Goal: Task Accomplishment & Management: Use online tool/utility

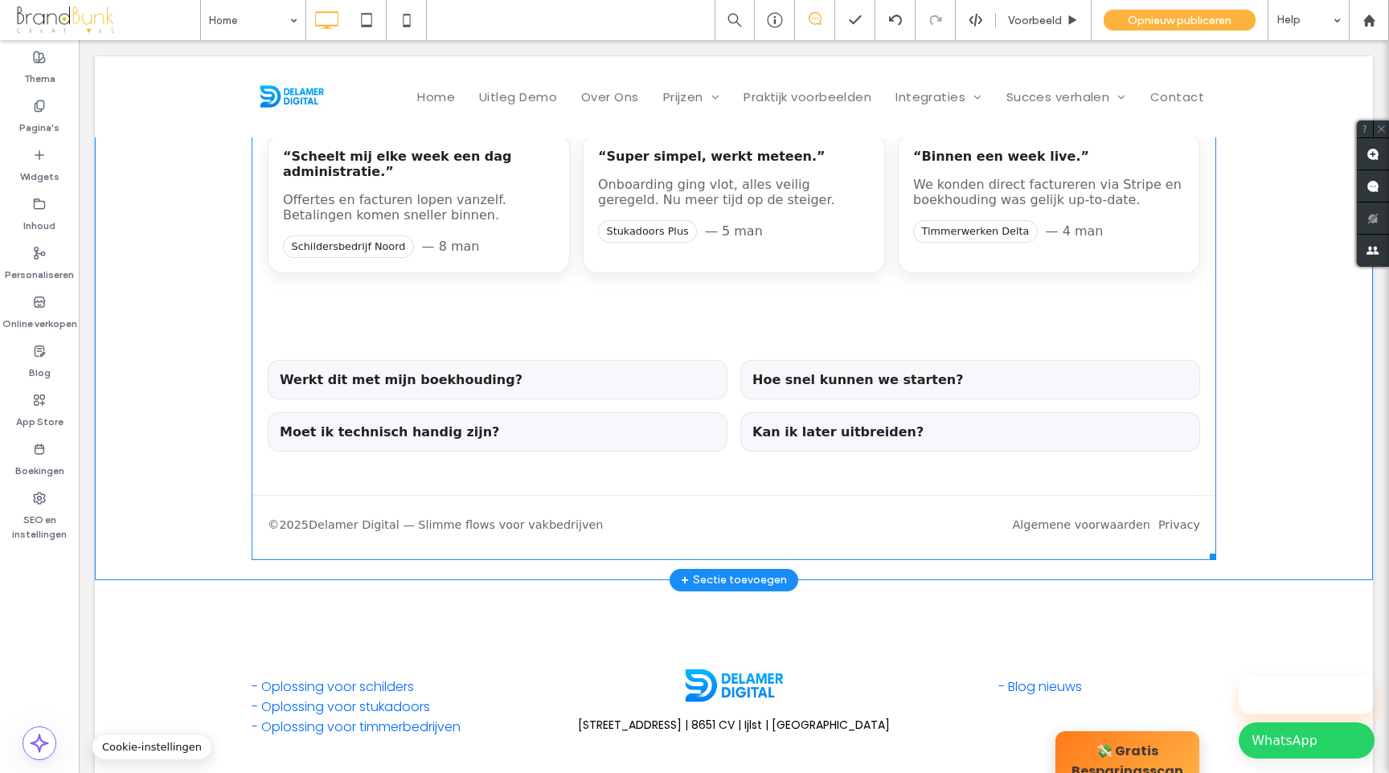
scroll to position [2937, 0]
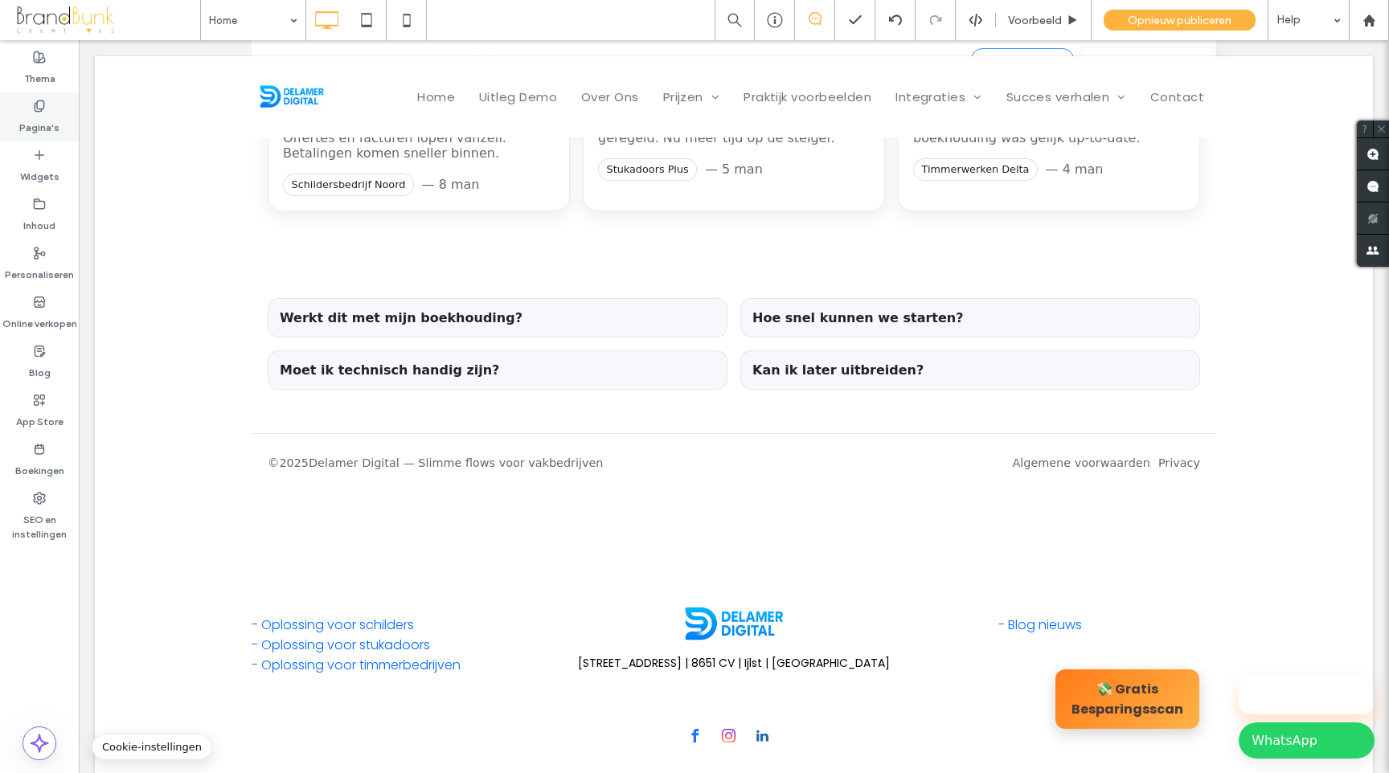
click at [36, 129] on label "Pagina's" at bounding box center [39, 124] width 40 height 23
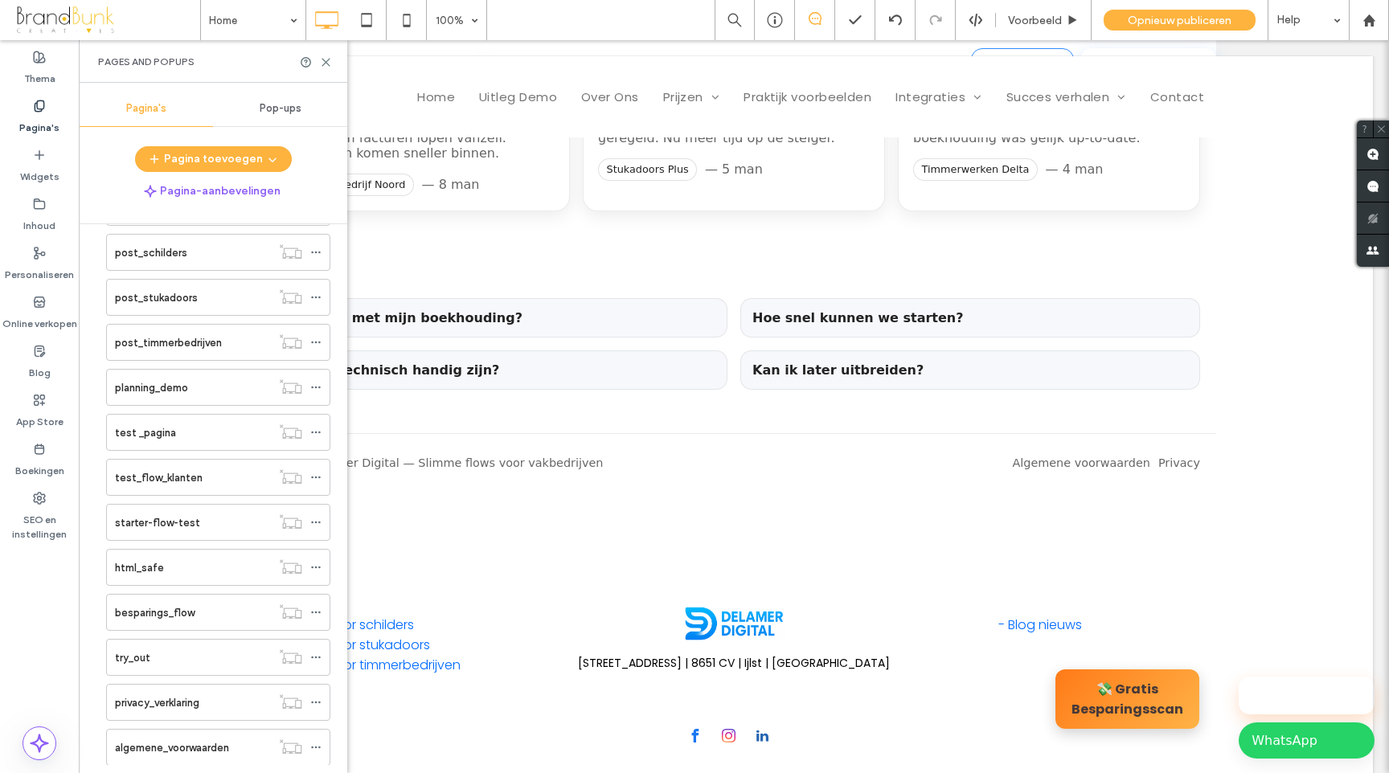
scroll to position [1087, 0]
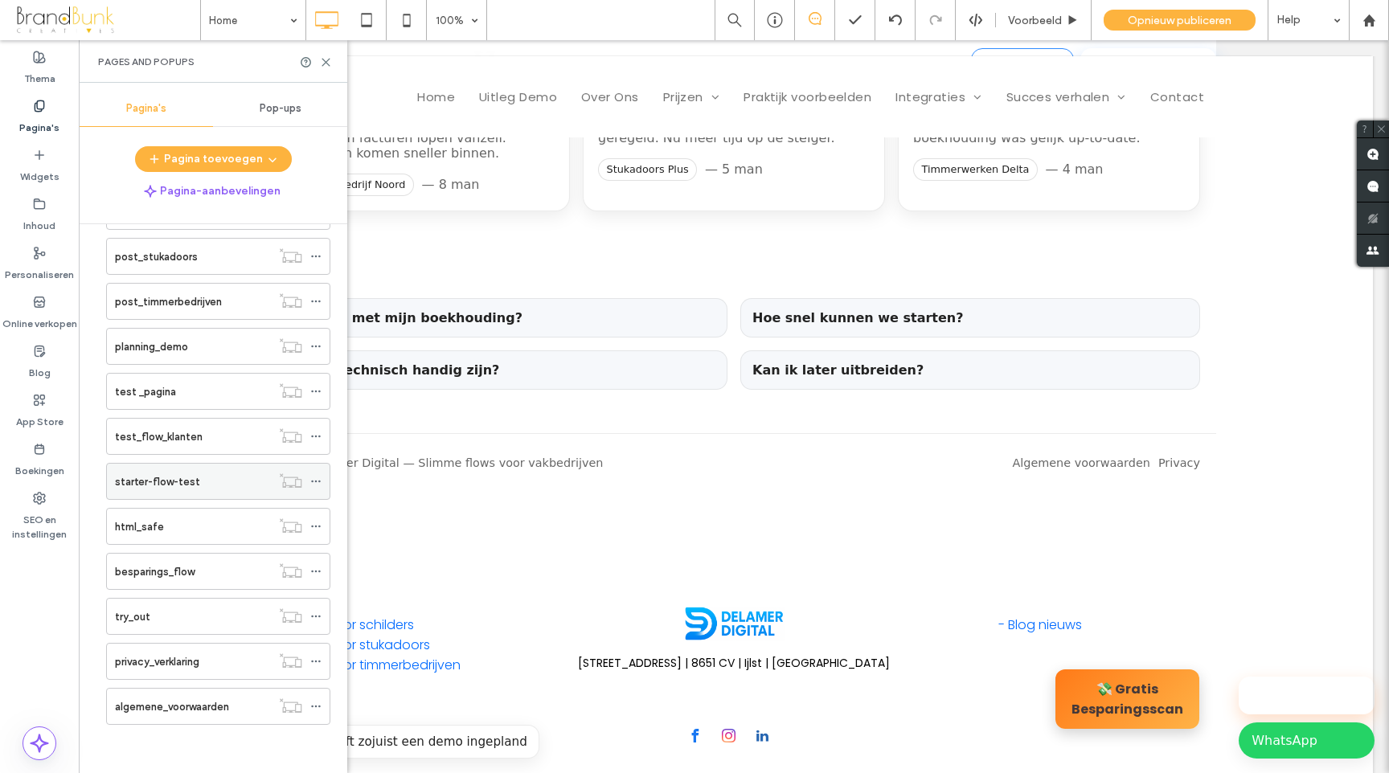
click at [182, 483] on label "starter-flow-test" at bounding box center [157, 482] width 85 height 28
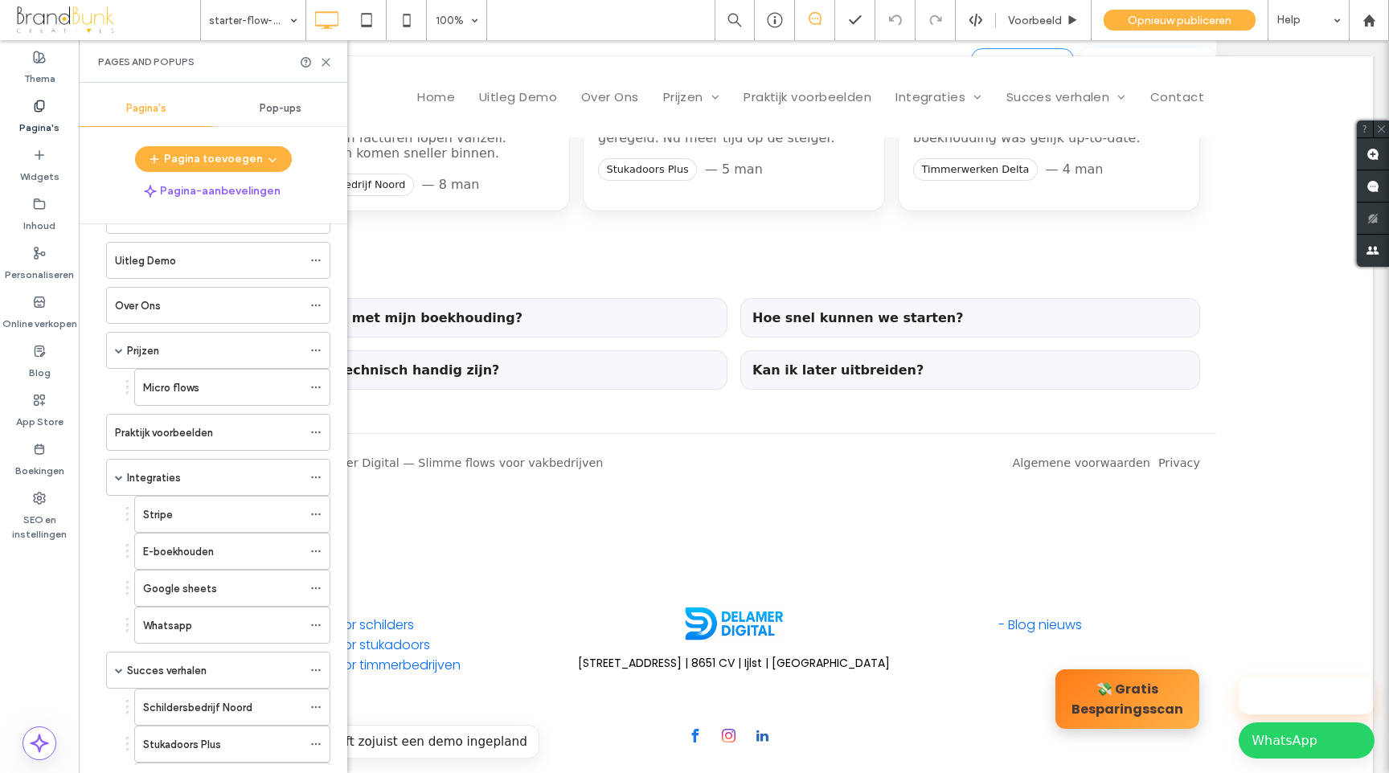
scroll to position [51, 0]
click at [186, 394] on label "Micro flows" at bounding box center [171, 391] width 56 height 28
click at [325, 64] on icon at bounding box center [326, 62] width 12 height 12
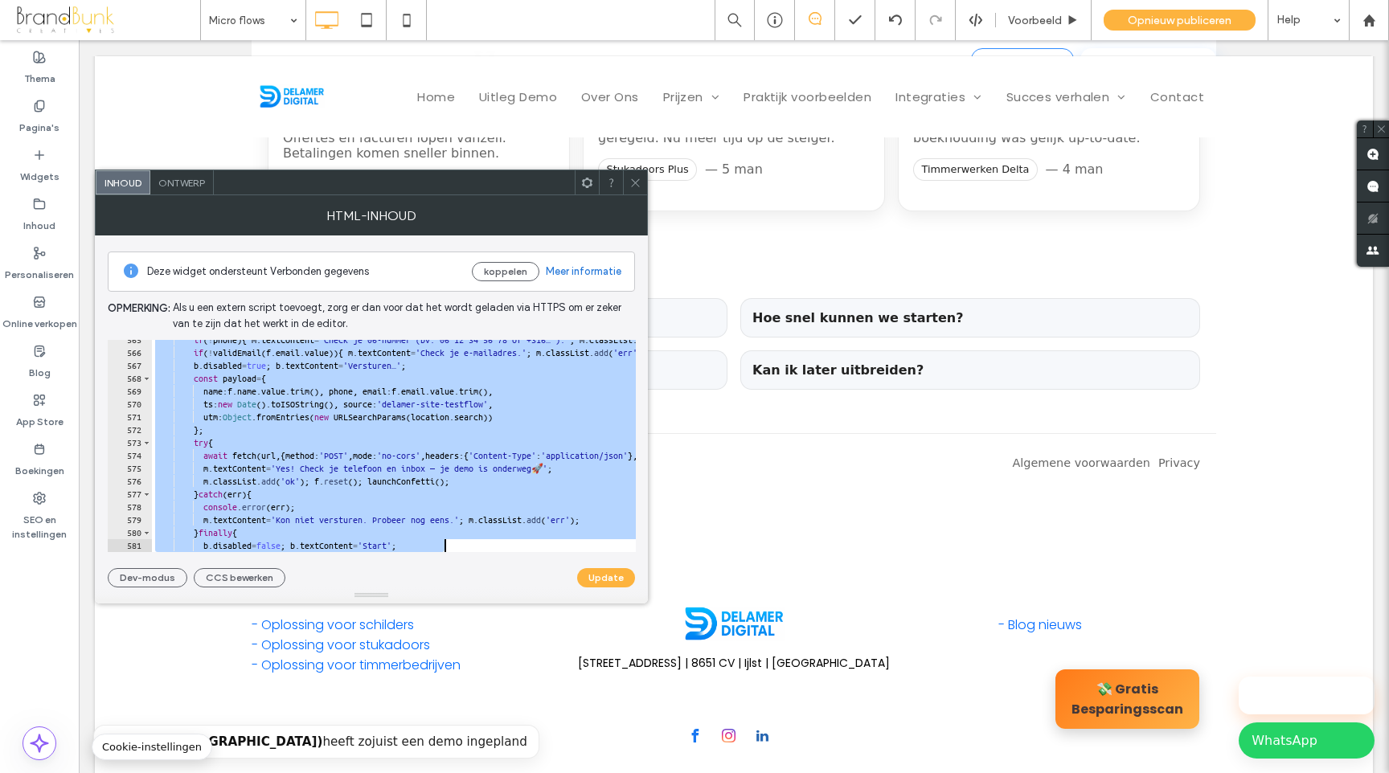
scroll to position [7323, 0]
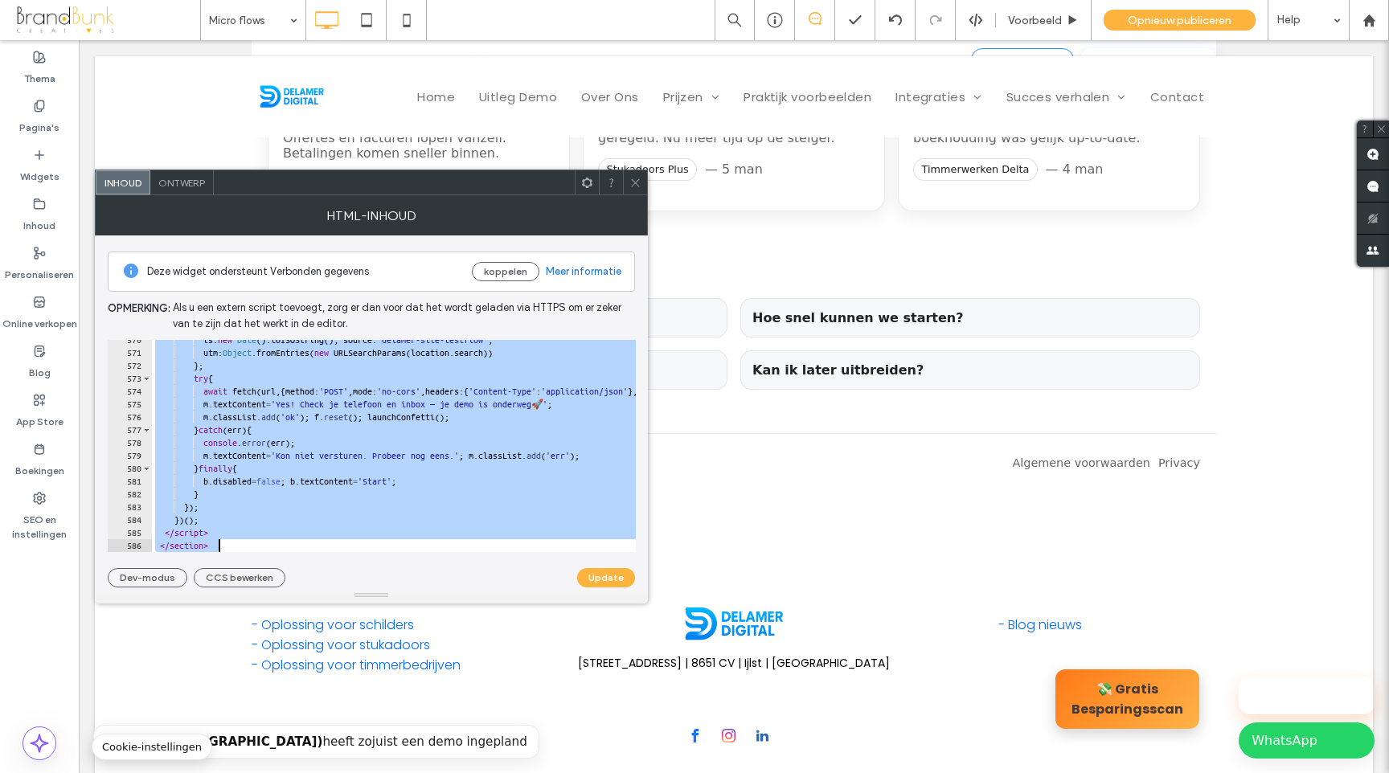
type textarea "**********"
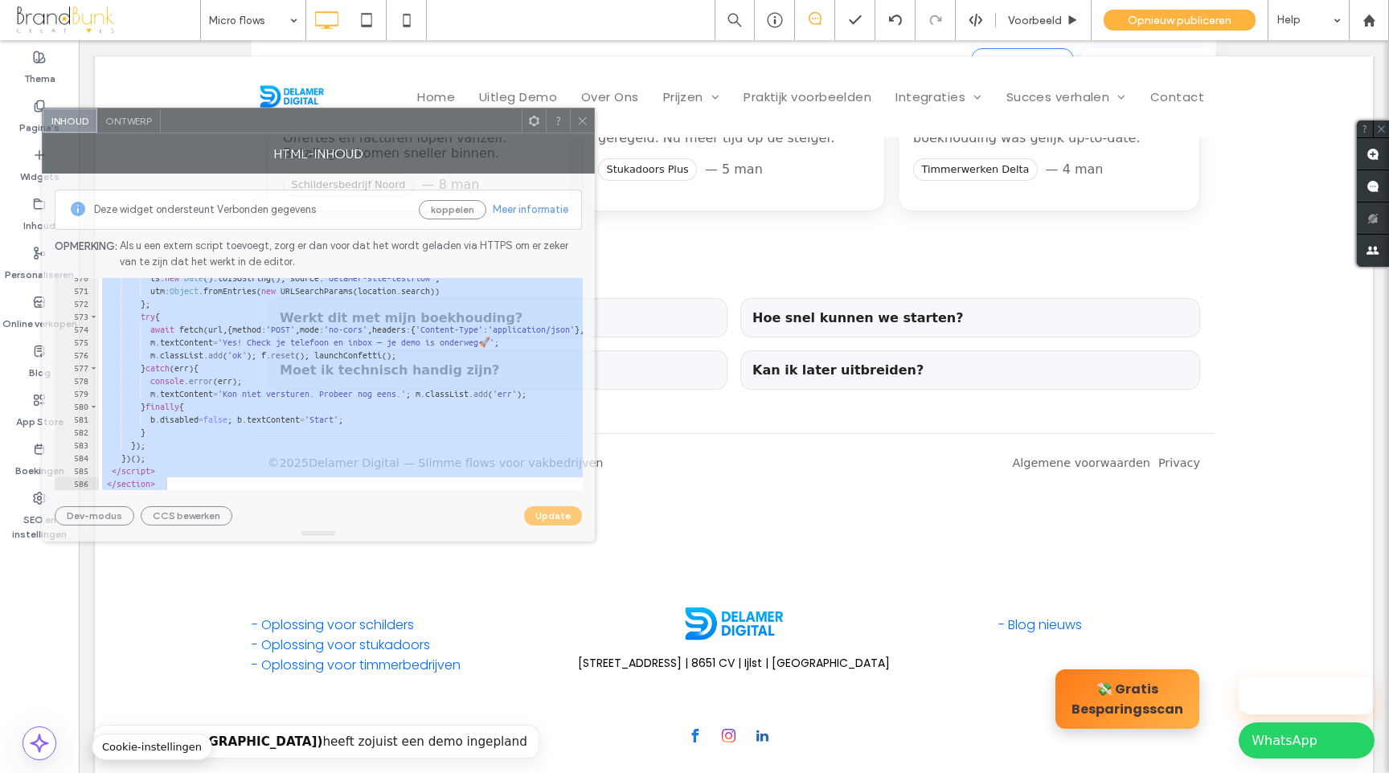
drag, startPoint x: 352, startPoint y: 188, endPoint x: 299, endPoint y: 126, distance: 81.5
click at [299, 126] on div at bounding box center [341, 120] width 361 height 24
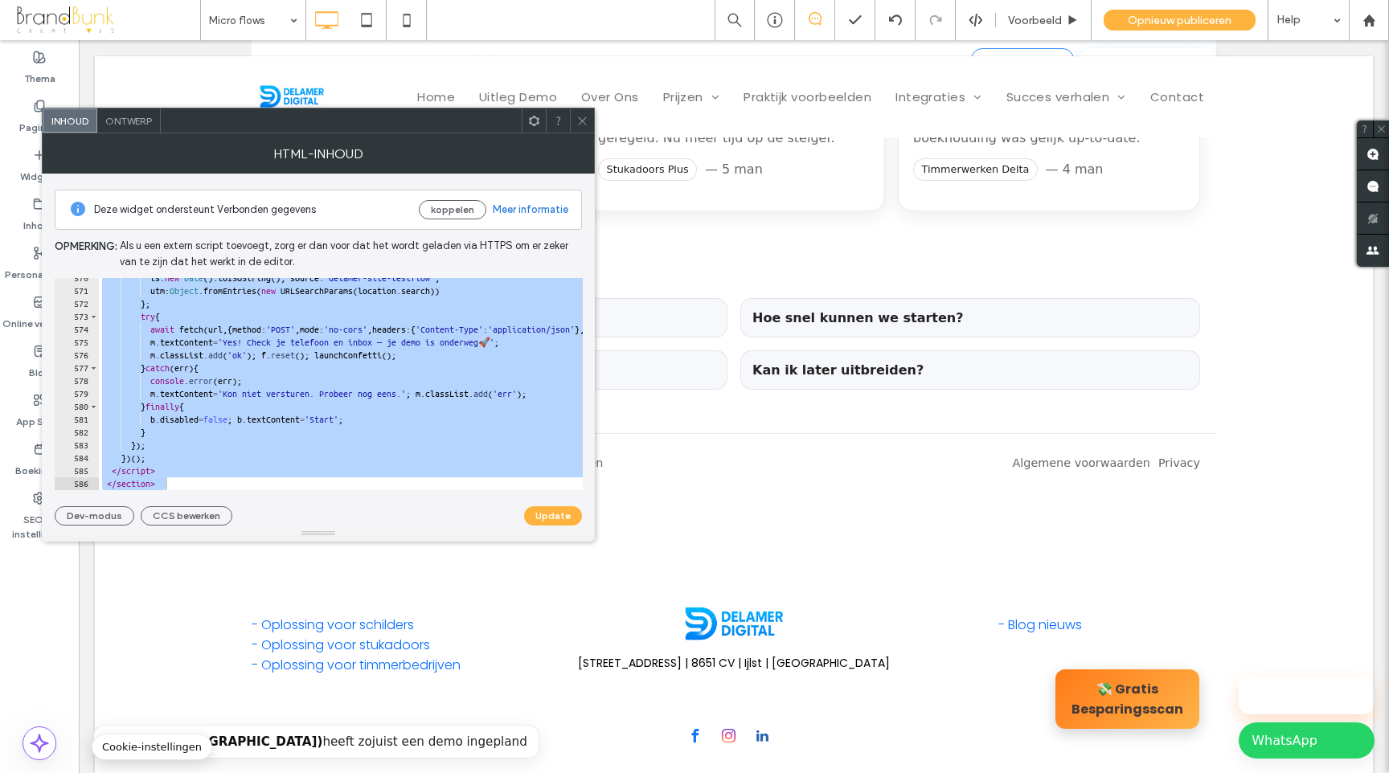
click at [174, 482] on div "**********" at bounding box center [319, 384] width 528 height 212
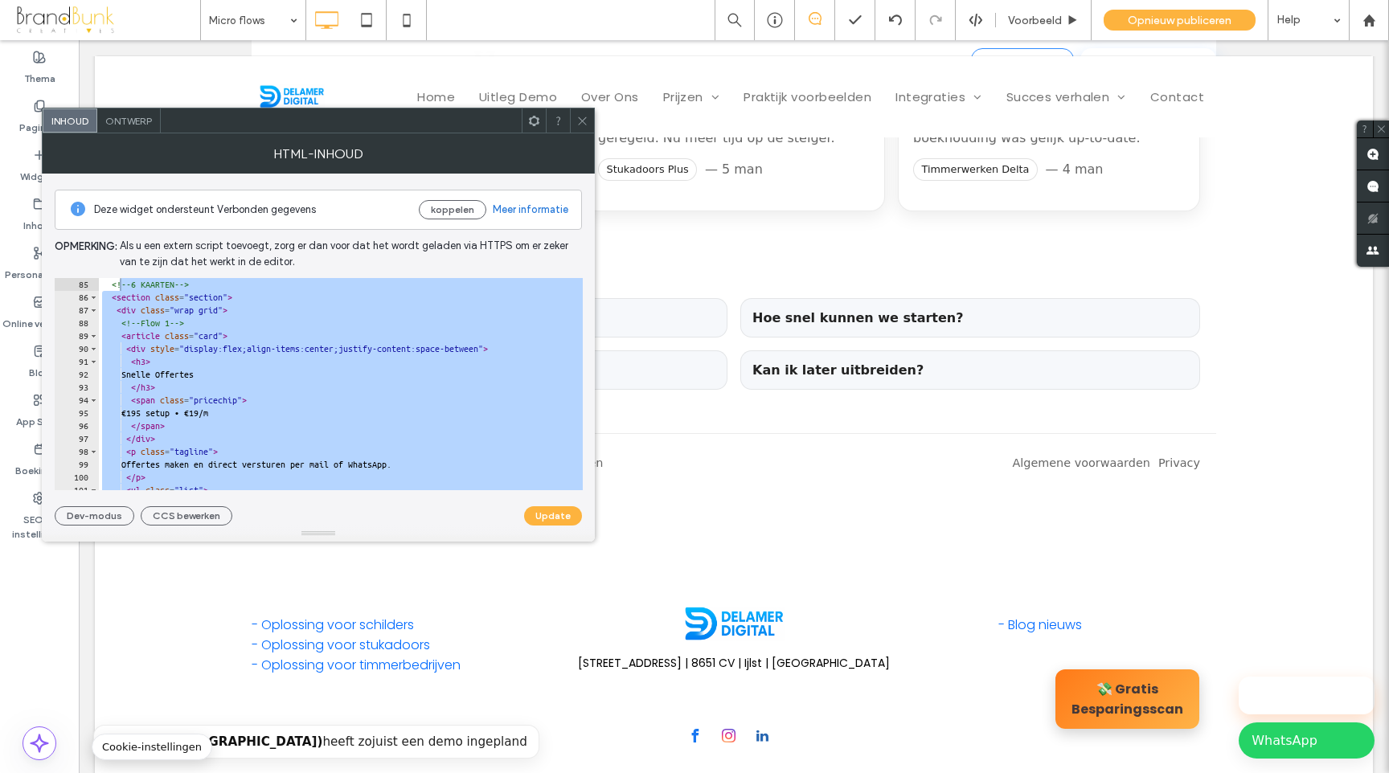
scroll to position [0, 0]
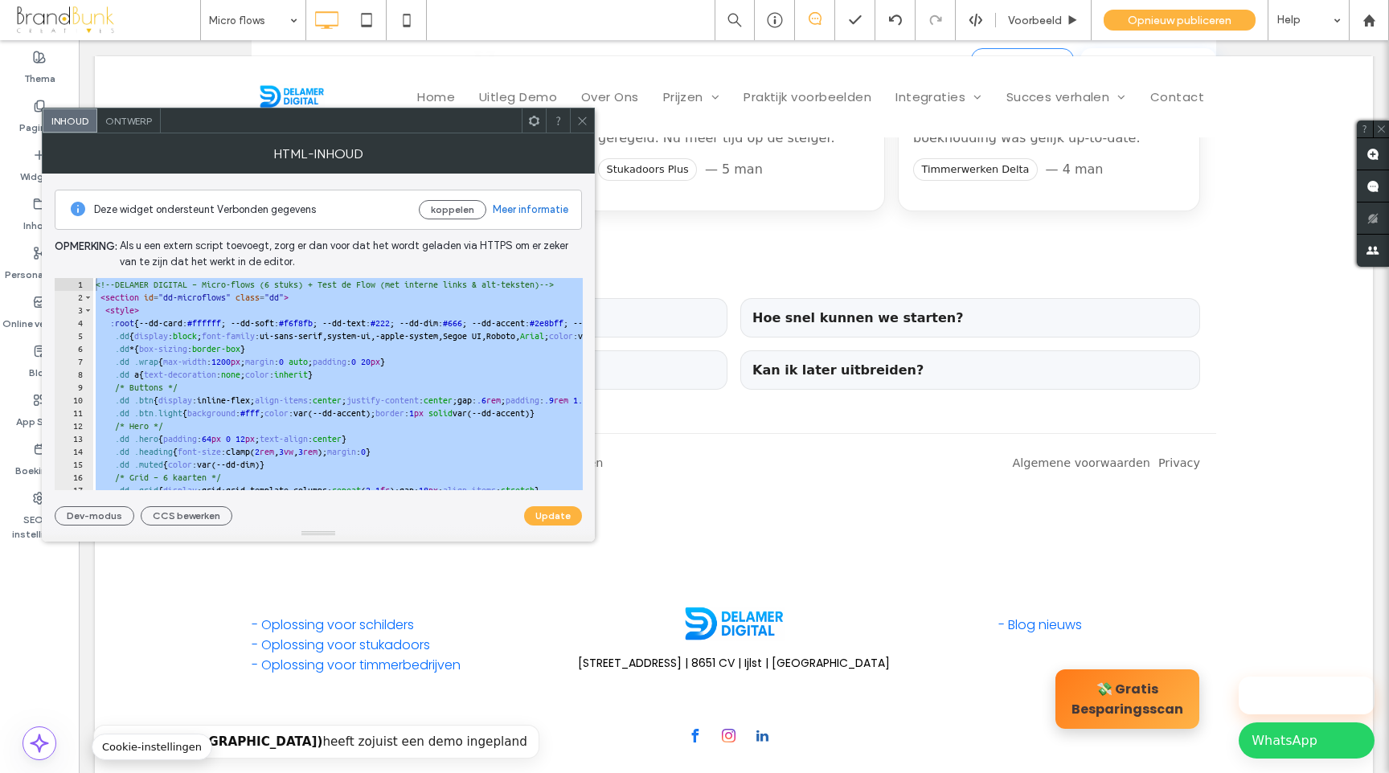
drag, startPoint x: 174, startPoint y: 482, endPoint x: 120, endPoint y: 207, distance: 280.9
click at [120, 207] on div "**********" at bounding box center [318, 350] width 527 height 352
click at [582, 121] on use at bounding box center [582, 121] width 8 height 8
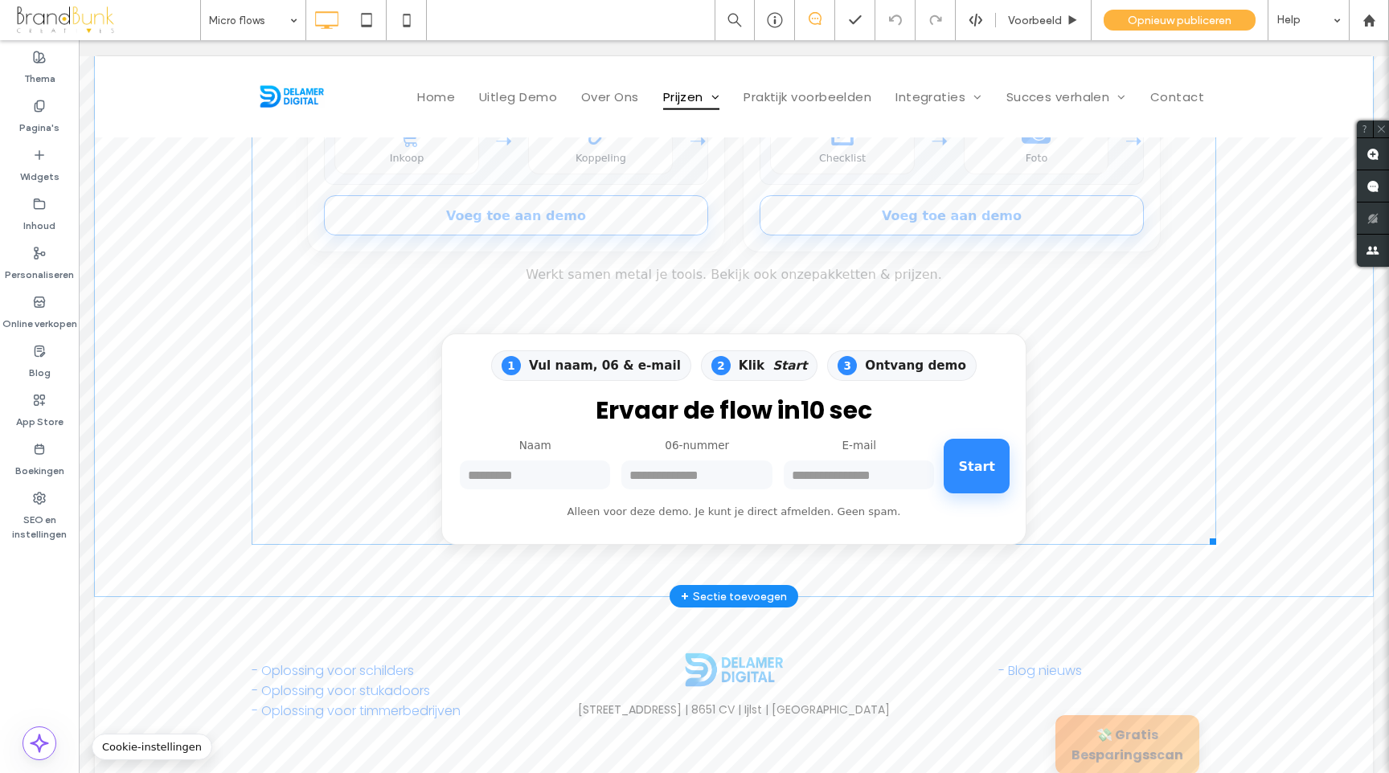
scroll to position [1622, 0]
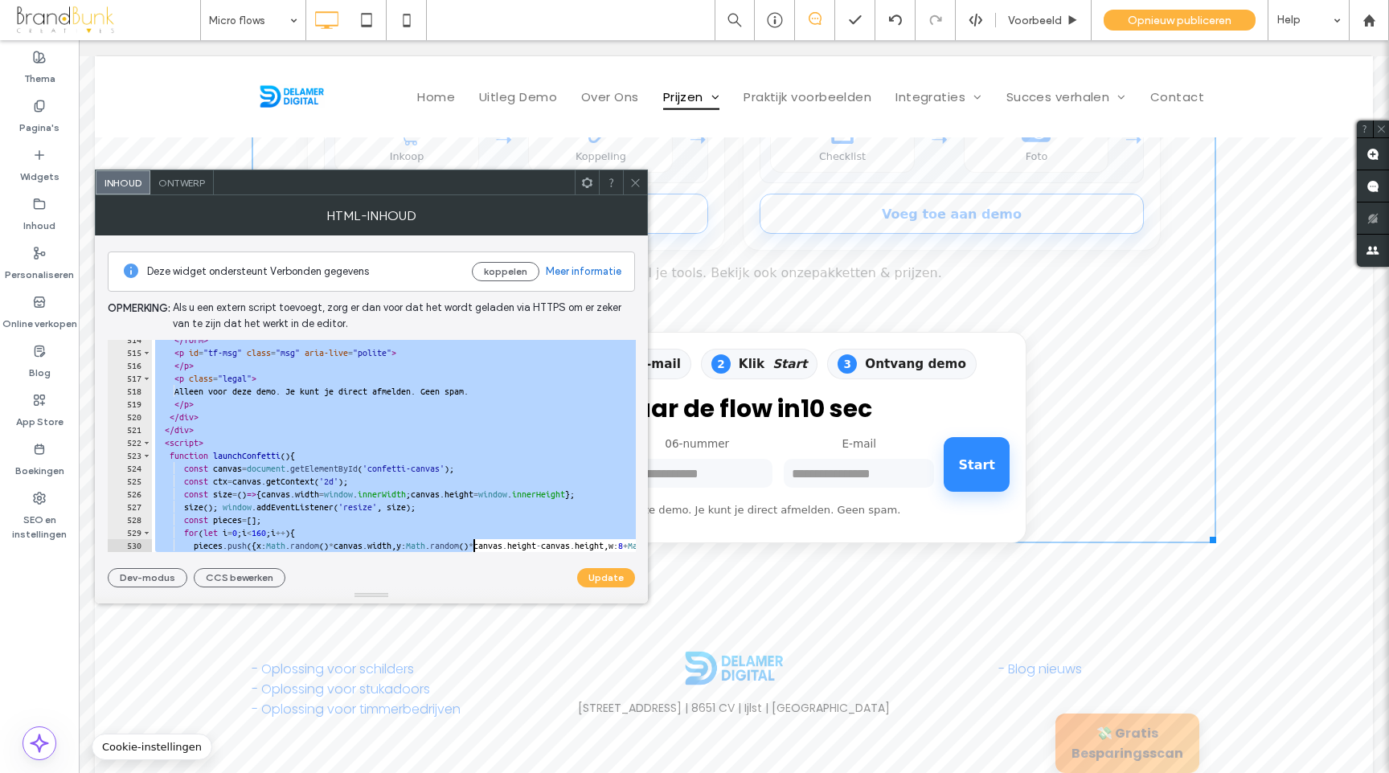
scroll to position [7323, 0]
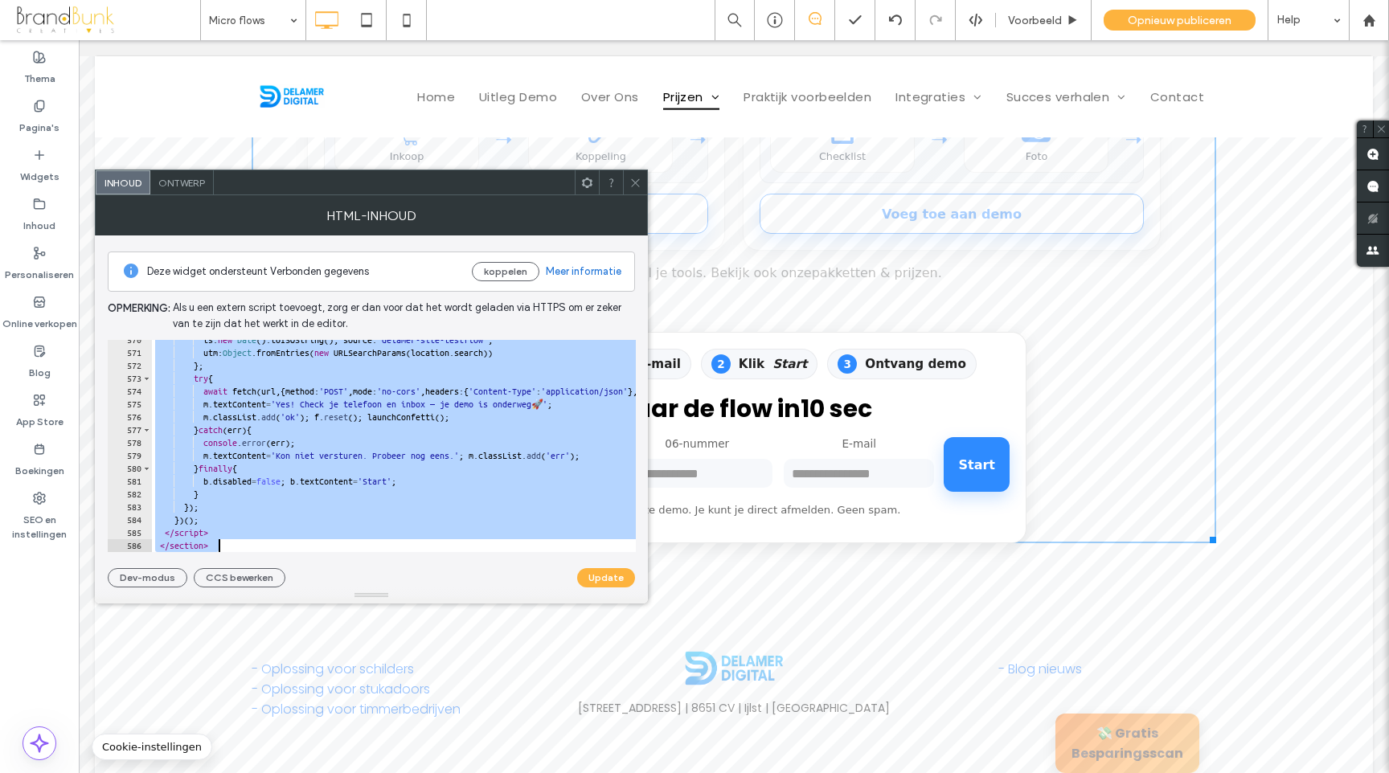
drag, startPoint x: 149, startPoint y: 349, endPoint x: 474, endPoint y: 580, distance: 398.7
click at [474, 580] on div "**********" at bounding box center [371, 411] width 527 height 352
type textarea "**********"
paste textarea "Cursor at row 586"
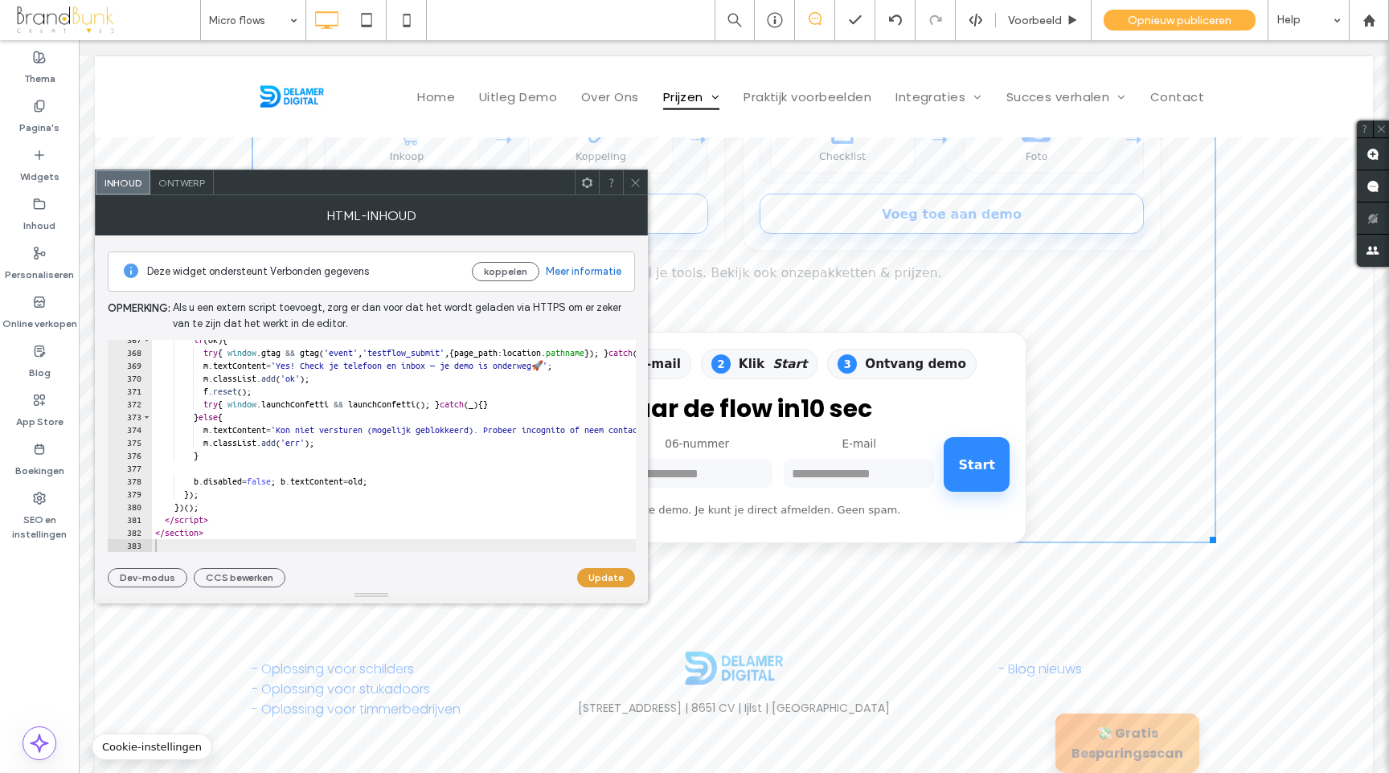
click at [608, 575] on button "Update" at bounding box center [606, 577] width 58 height 19
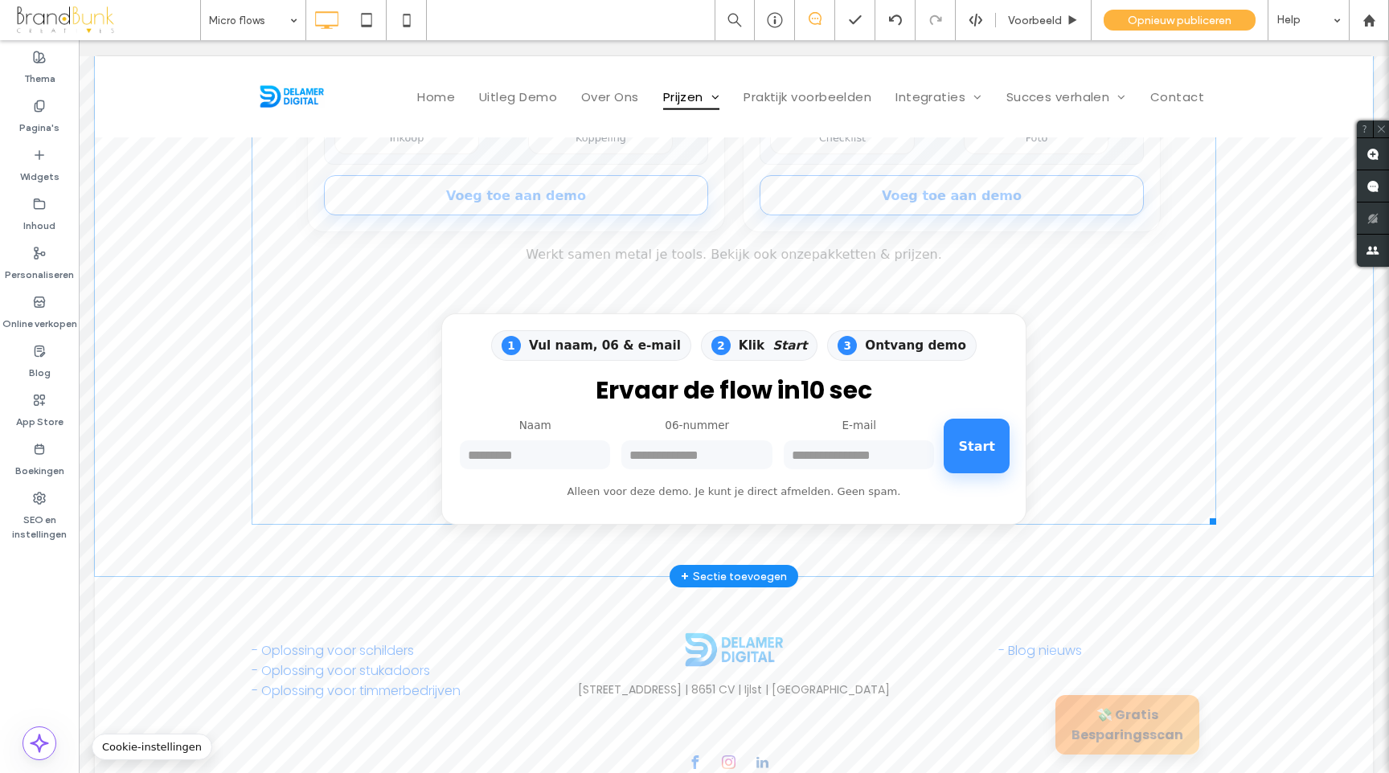
scroll to position [1664, 0]
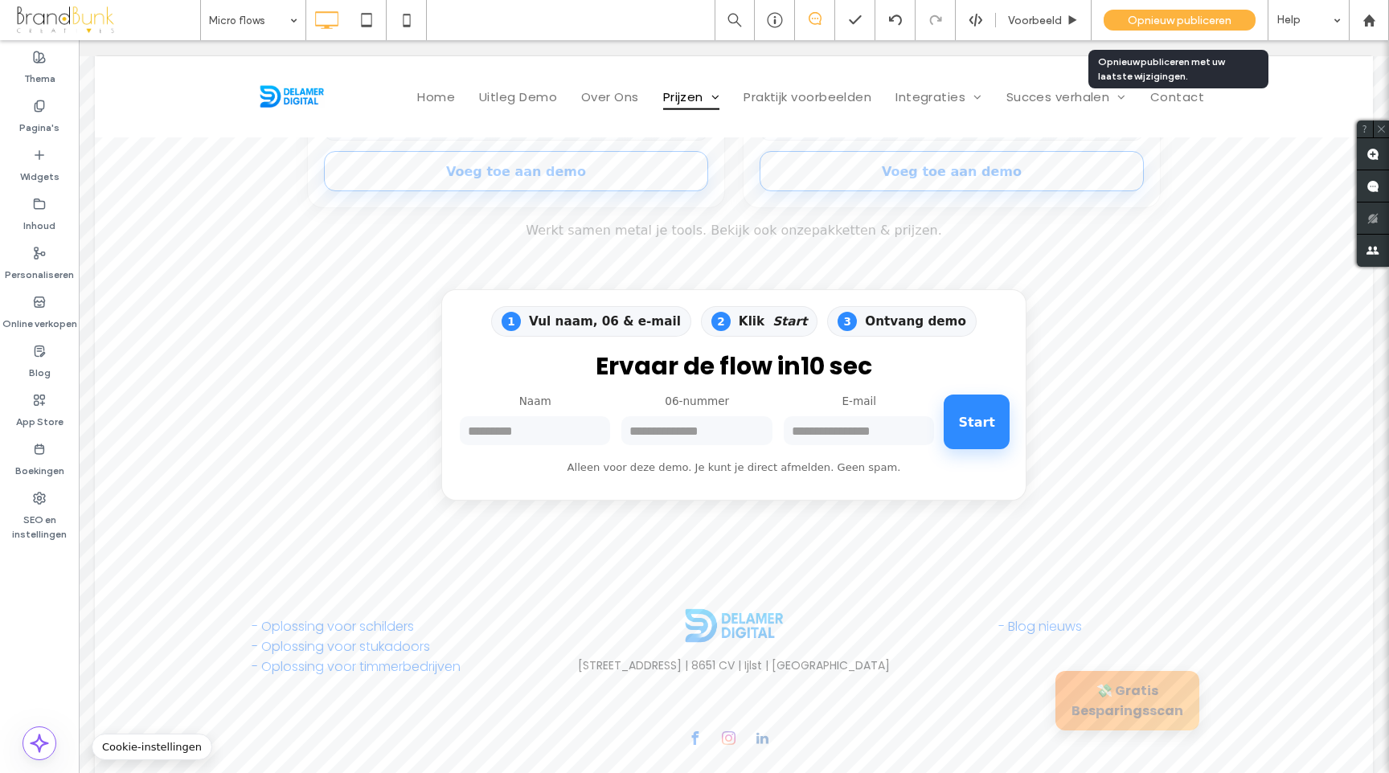
click at [1161, 16] on span "Opnieuw publiceren" at bounding box center [1180, 21] width 104 height 14
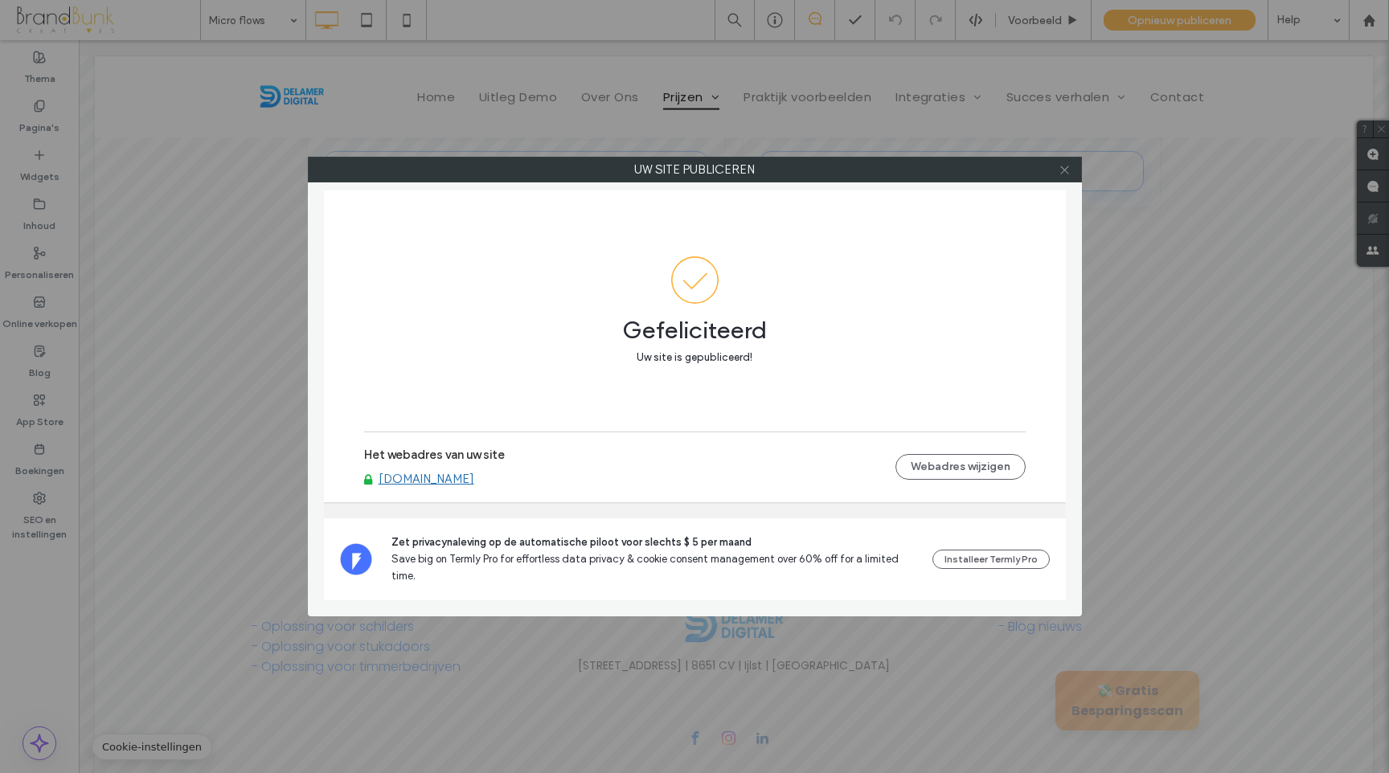
click at [1065, 171] on icon at bounding box center [1064, 170] width 12 height 12
